Goal: Entertainment & Leisure: Browse casually

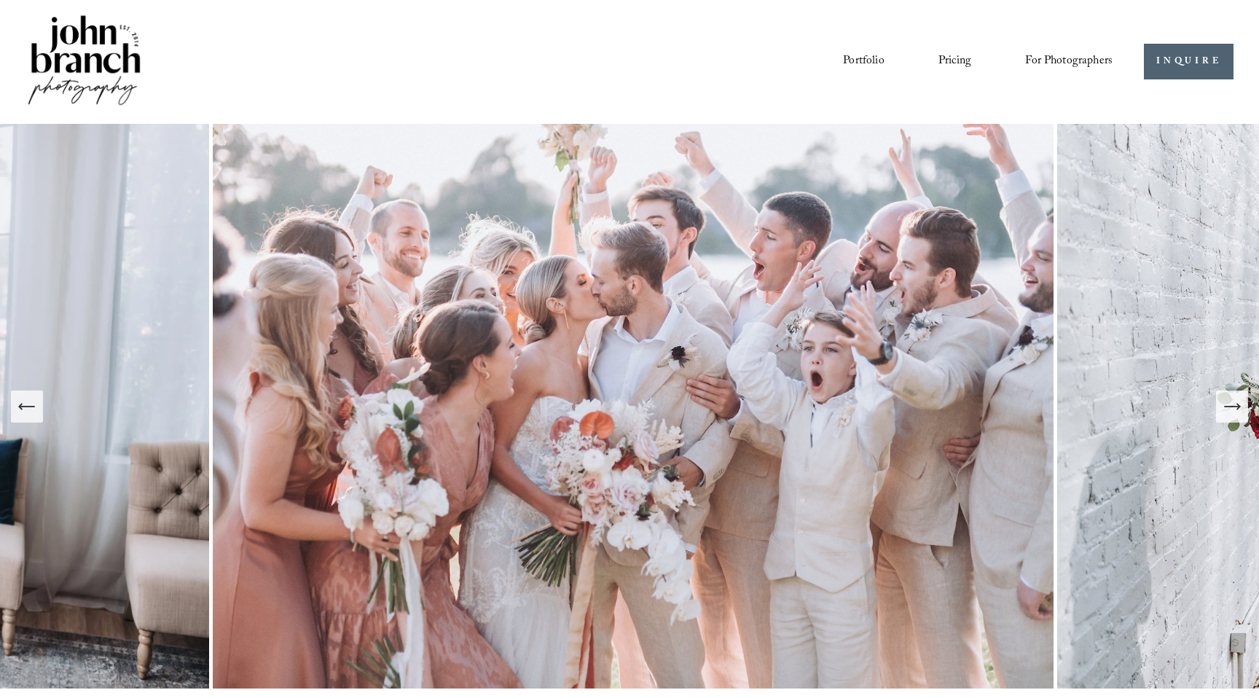
click at [862, 65] on link "Portfolio" at bounding box center [863, 62] width 41 height 25
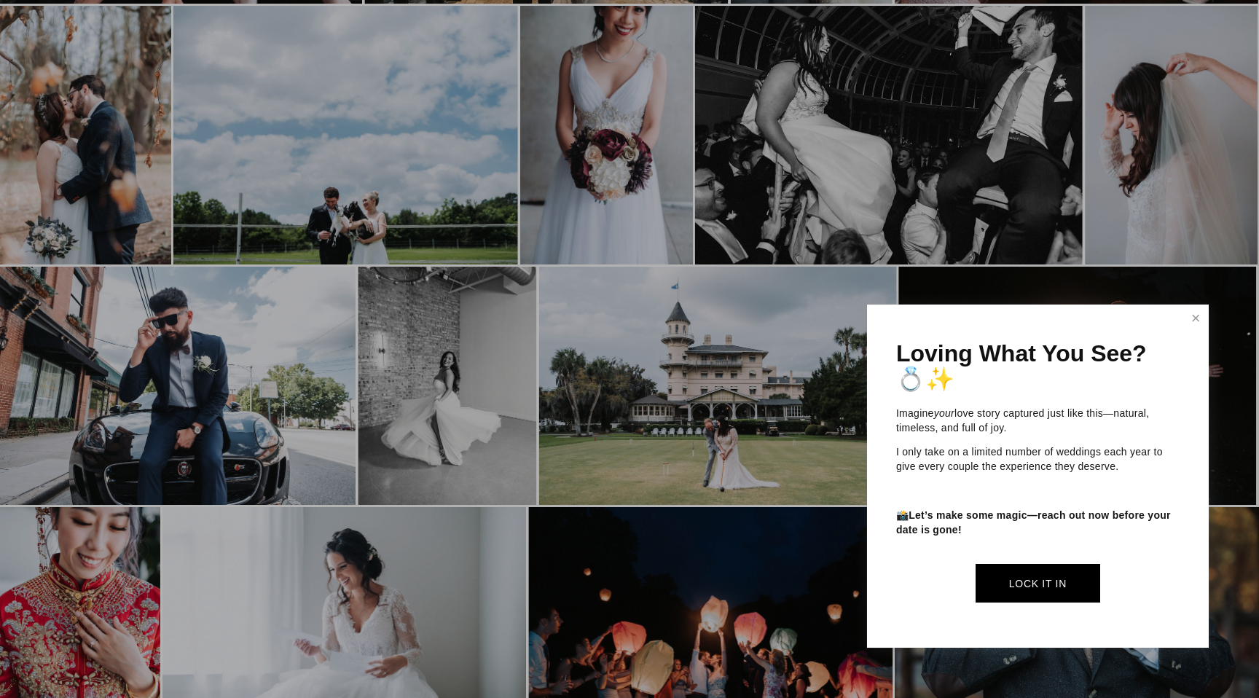
scroll to position [1202, 1]
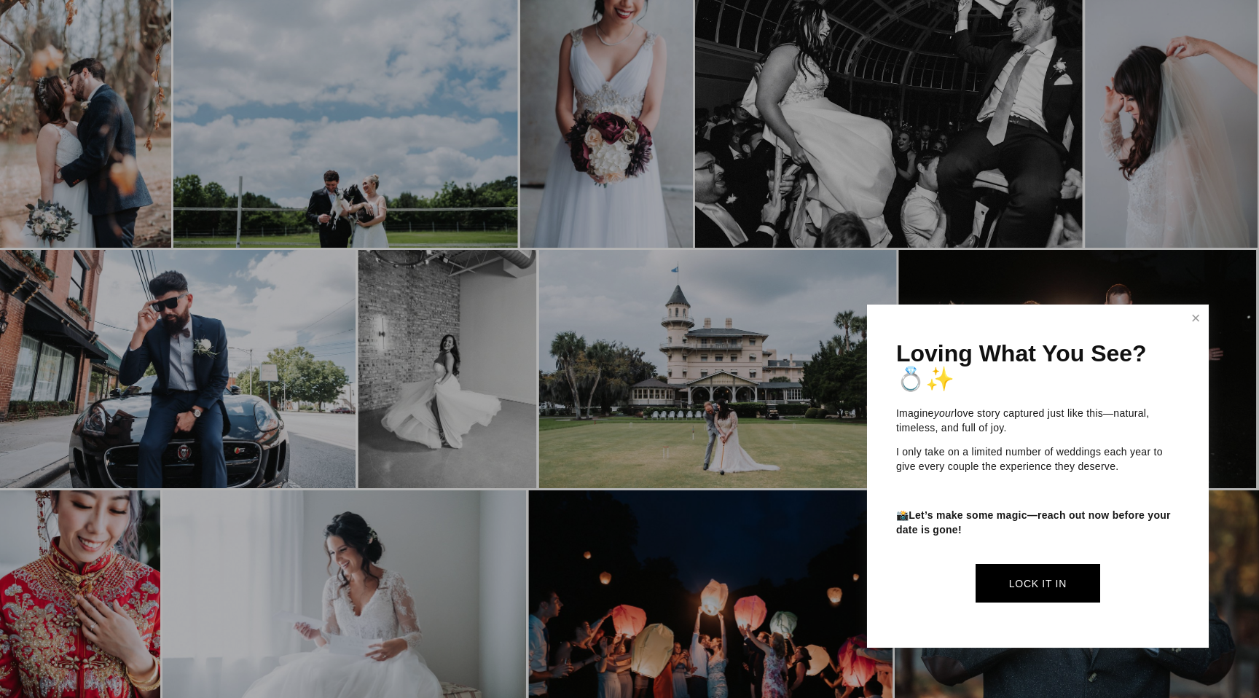
click at [749, 372] on div at bounding box center [629, 349] width 1259 height 698
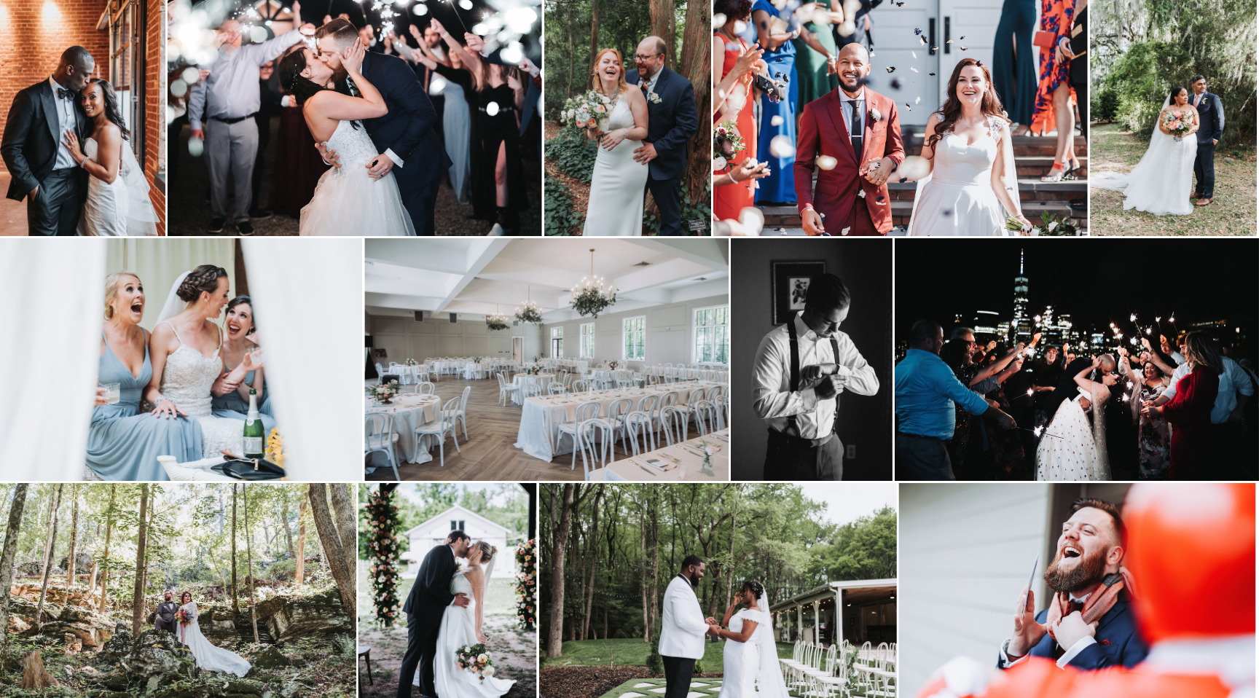
scroll to position [2038, 1]
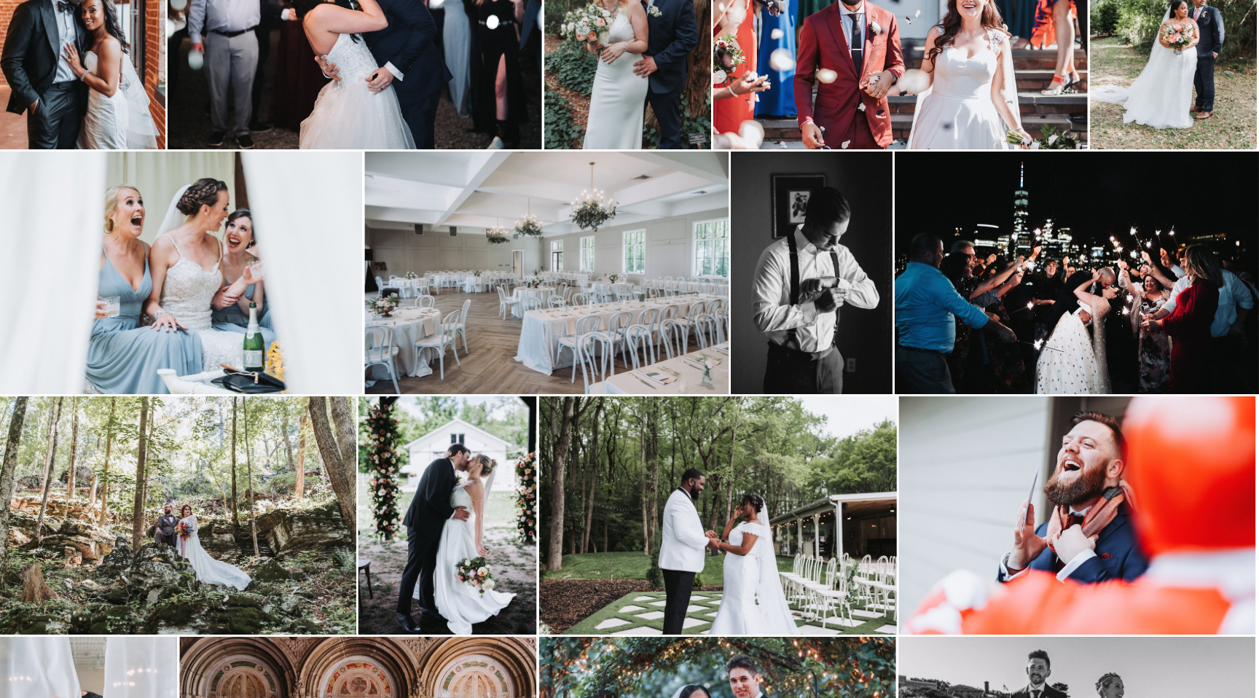
click at [713, 486] on img at bounding box center [718, 516] width 358 height 238
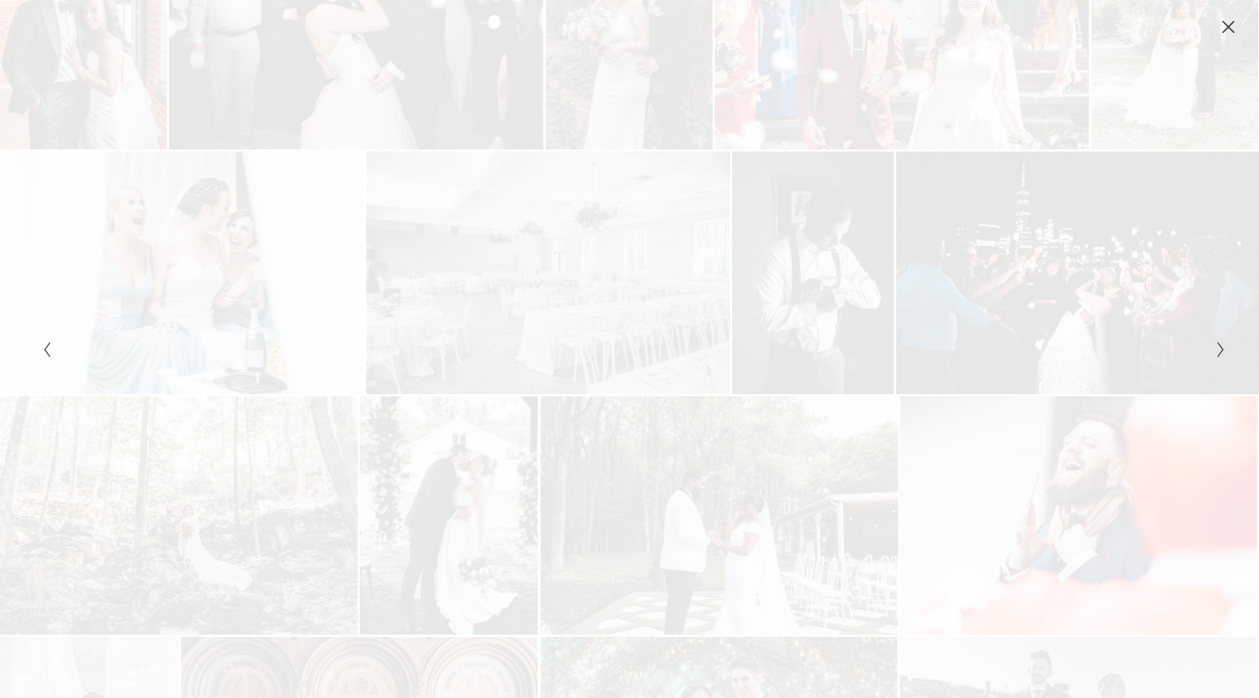
scroll to position [2038, 0]
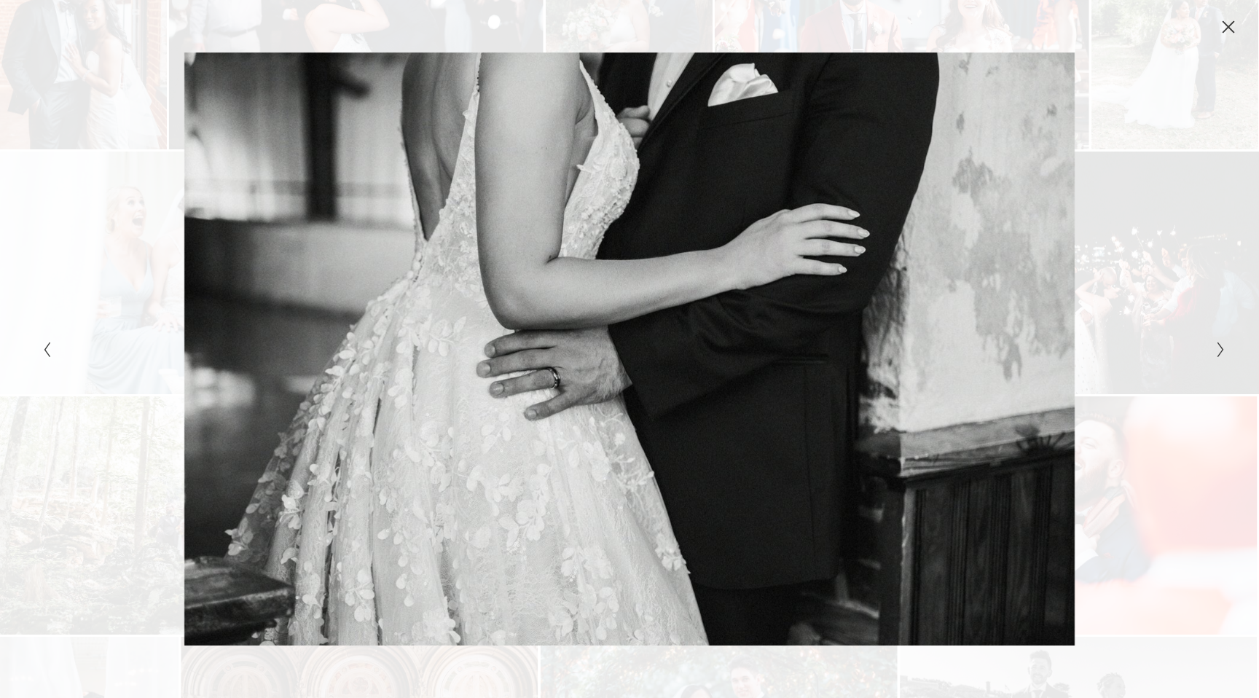
click button "Close" at bounding box center [1228, 27] width 23 height 16
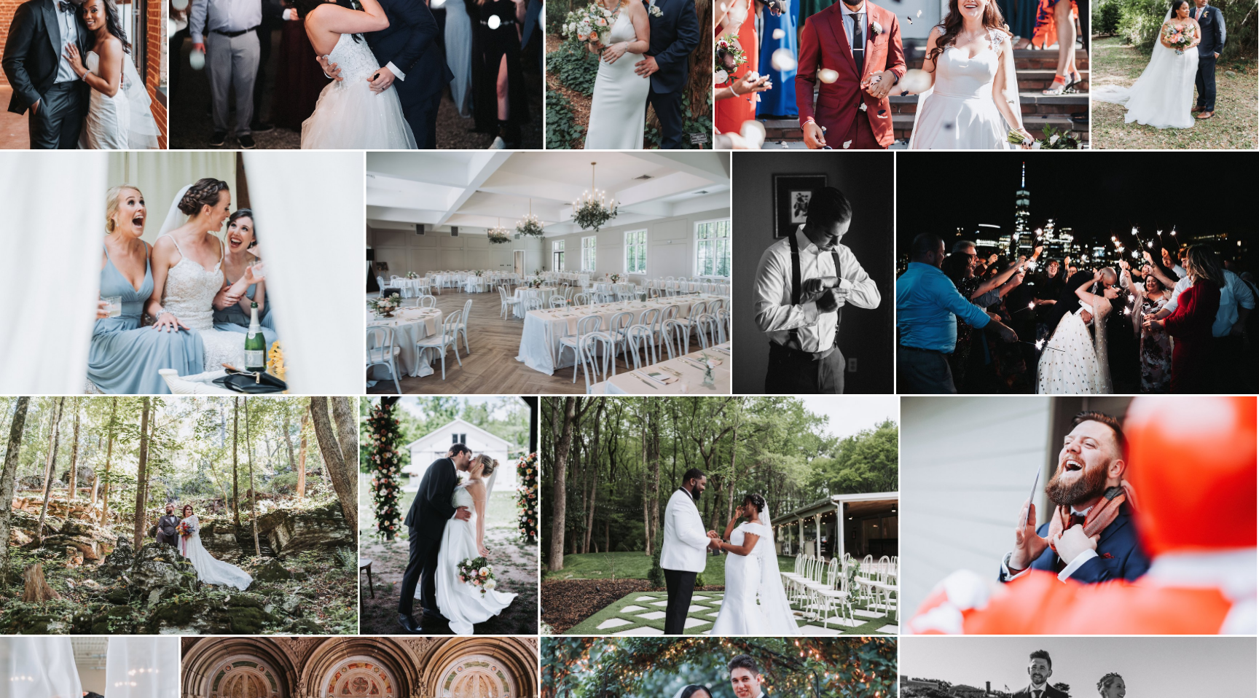
scroll to position [2038, 1]
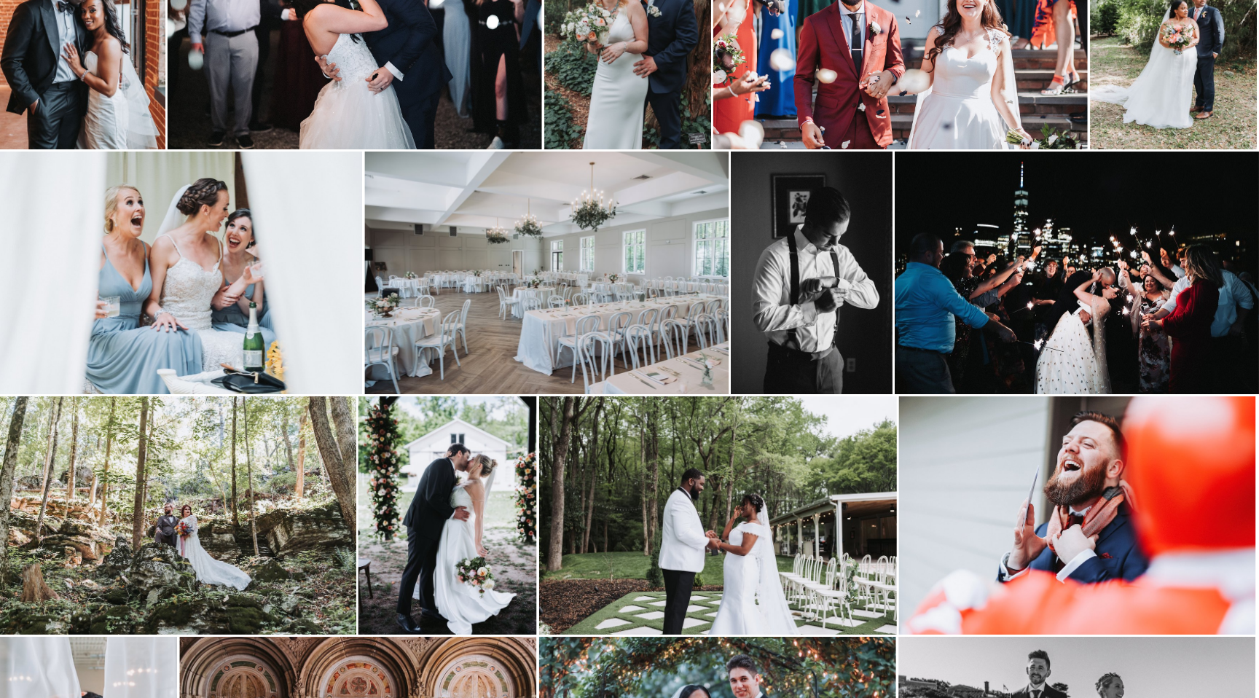
click at [781, 184] on img at bounding box center [812, 273] width 162 height 243
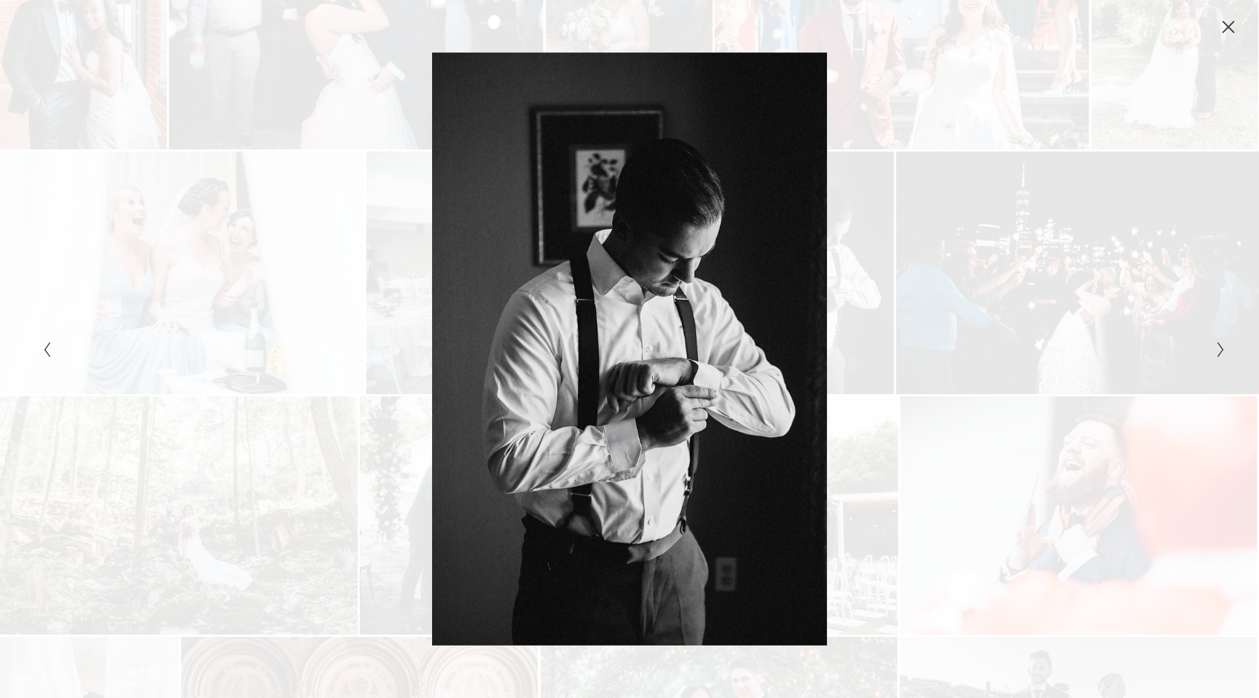
click at [561, 170] on div "Gallery" at bounding box center [334, 348] width 592 height 593
